Goal: Check status: Check status

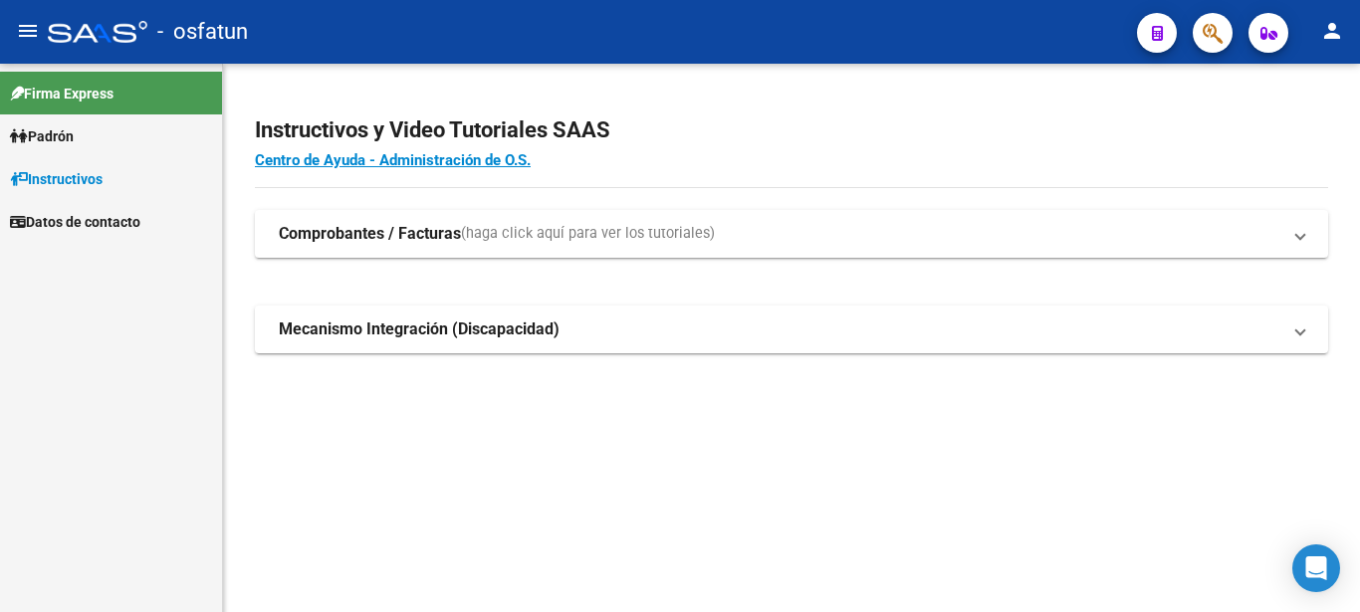
click at [29, 154] on link "Padrón" at bounding box center [111, 136] width 222 height 43
click at [52, 182] on link "Análisis Afiliado" at bounding box center [111, 178] width 222 height 43
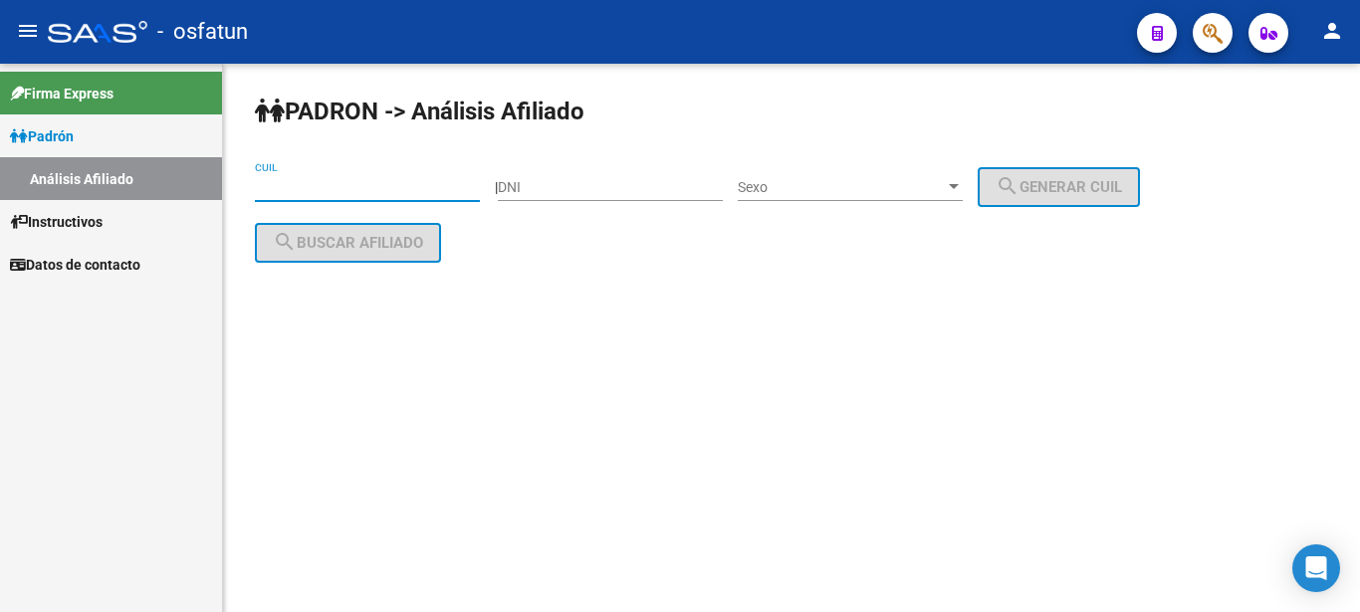
paste input "27-24065009-1"
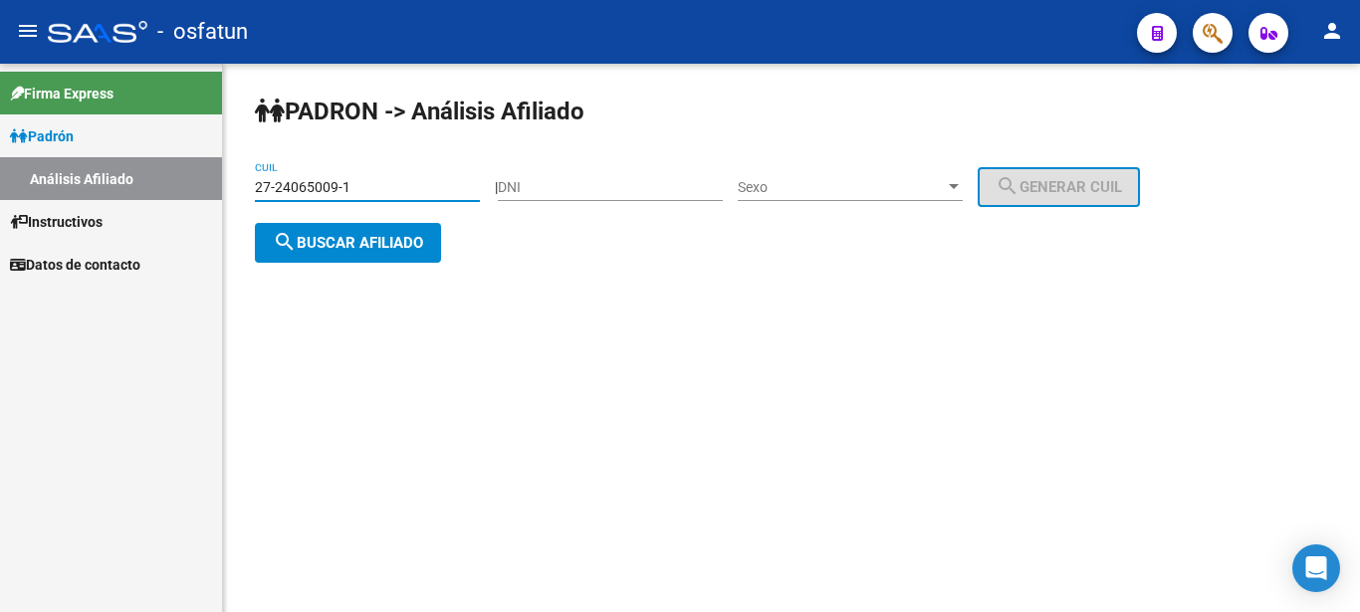
type input "27-24065009-1"
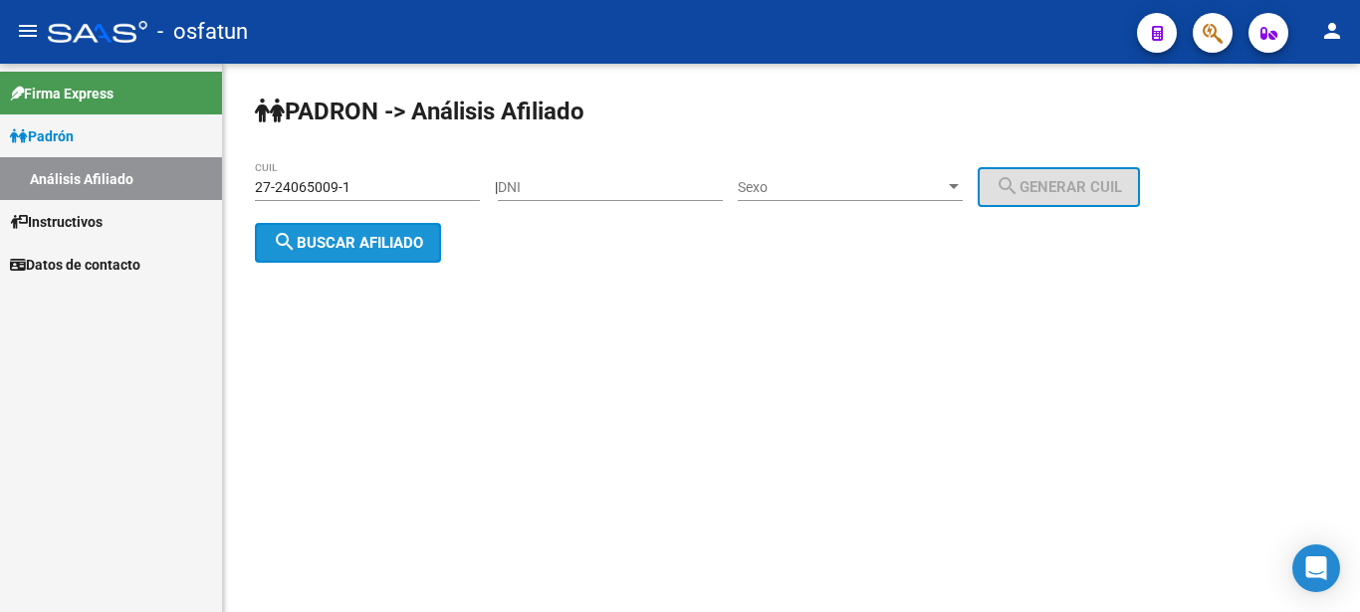
click at [331, 242] on span "search Buscar afiliado" at bounding box center [348, 243] width 150 height 18
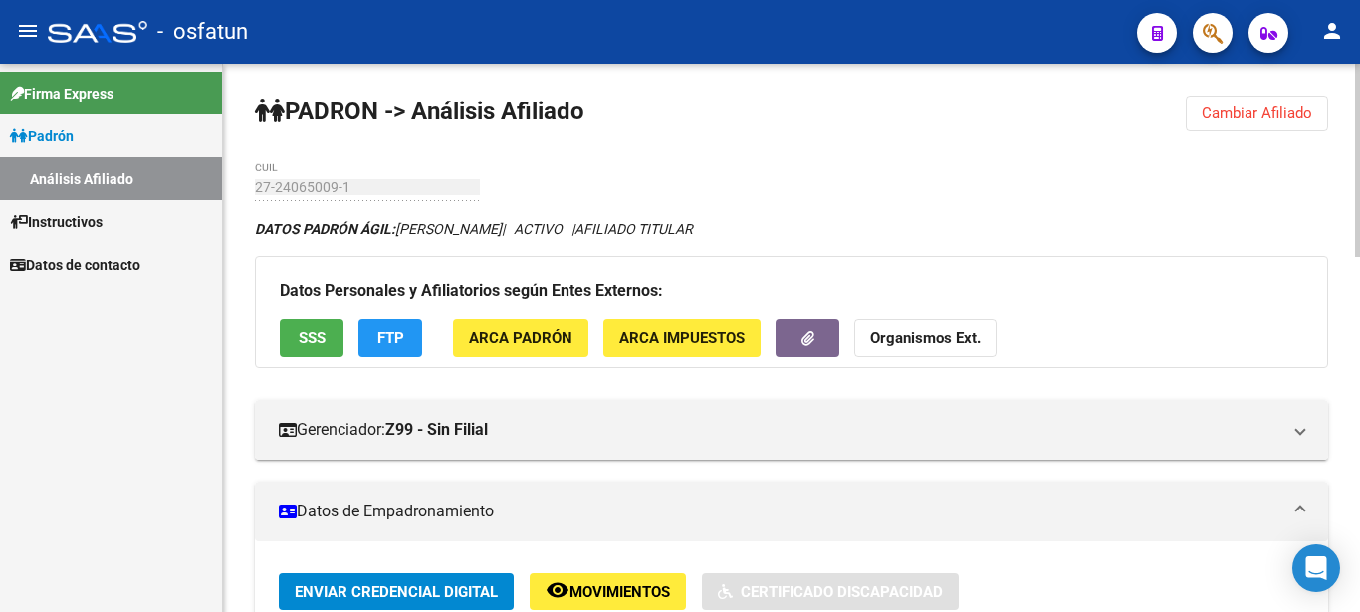
click at [867, 340] on button "Organismos Ext." at bounding box center [925, 338] width 142 height 37
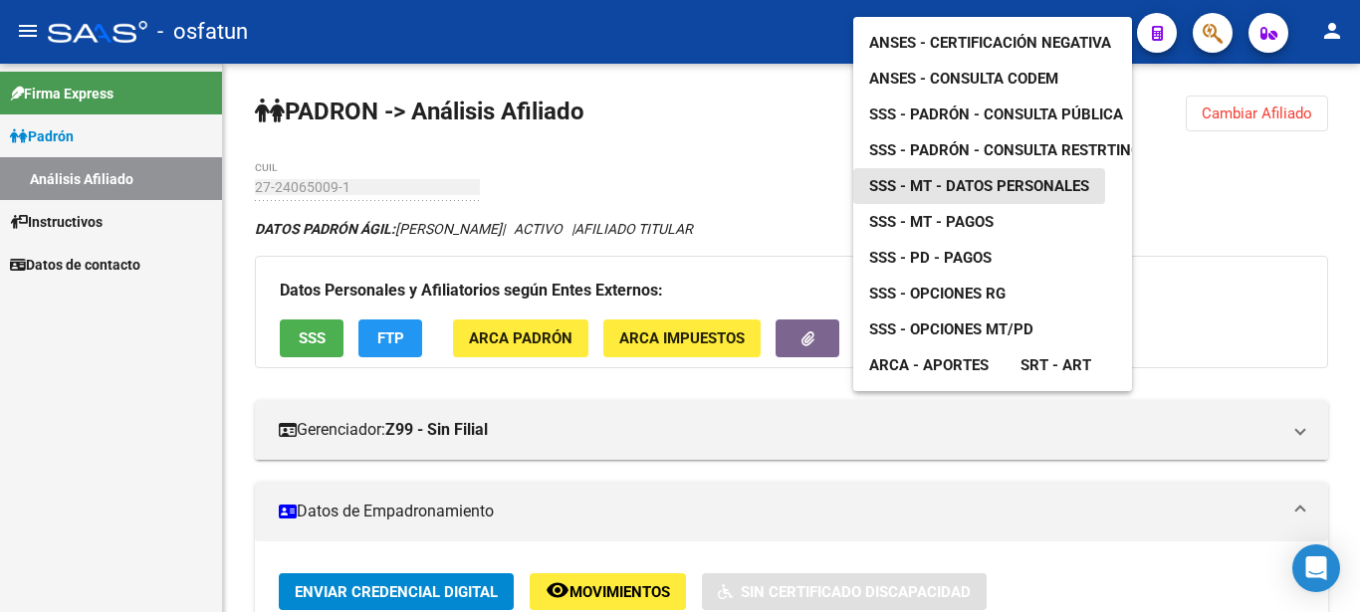
click at [958, 177] on span "SSS - MT - Datos Personales" at bounding box center [979, 186] width 220 height 18
